Goal: Task Accomplishment & Management: Use online tool/utility

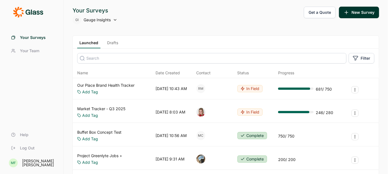
click at [313, 13] on button "Get a Quote" at bounding box center [320, 13] width 32 height 12
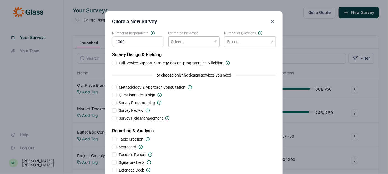
type input "1000"
click at [190, 40] on div at bounding box center [190, 41] width 38 height 7
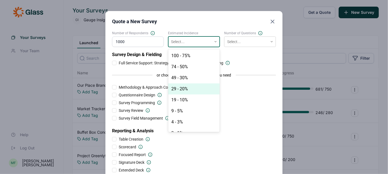
click at [186, 88] on div "29 - 20%" at bounding box center [194, 89] width 52 height 11
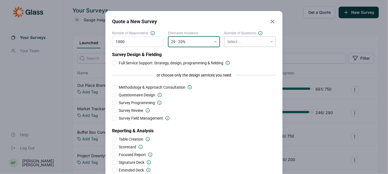
click at [236, 45] on div at bounding box center [246, 41] width 38 height 7
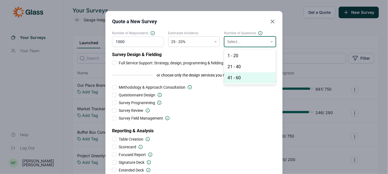
click at [235, 77] on div "41 - 60" at bounding box center [250, 77] width 52 height 11
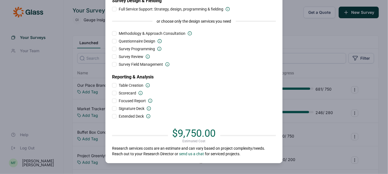
click at [115, 9] on div at bounding box center [114, 9] width 4 height 4
click at [112, 9] on input "Full Service Support: Strategy, design, programming & fielding" at bounding box center [112, 9] width 0 height 0
